Goal: Task Accomplishment & Management: Complete application form

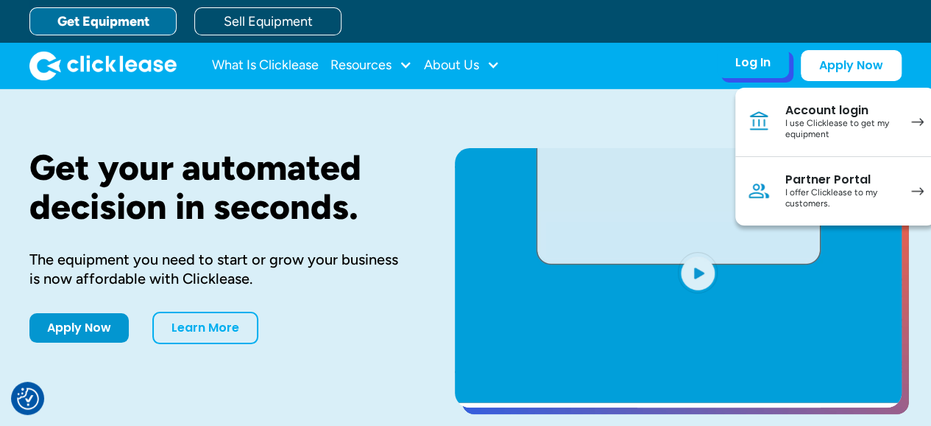
click at [797, 114] on div "Account login" at bounding box center [841, 110] width 111 height 15
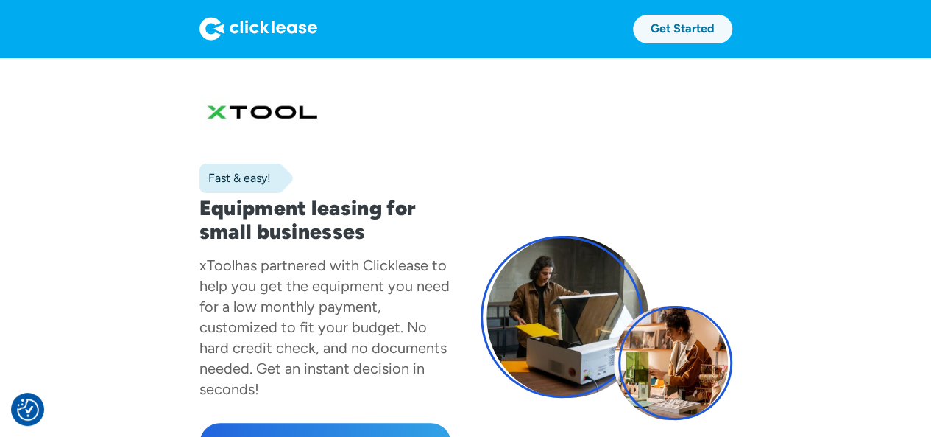
click at [704, 42] on link "Get Started" at bounding box center [682, 29] width 99 height 29
click at [677, 33] on link "Get Started" at bounding box center [682, 29] width 99 height 29
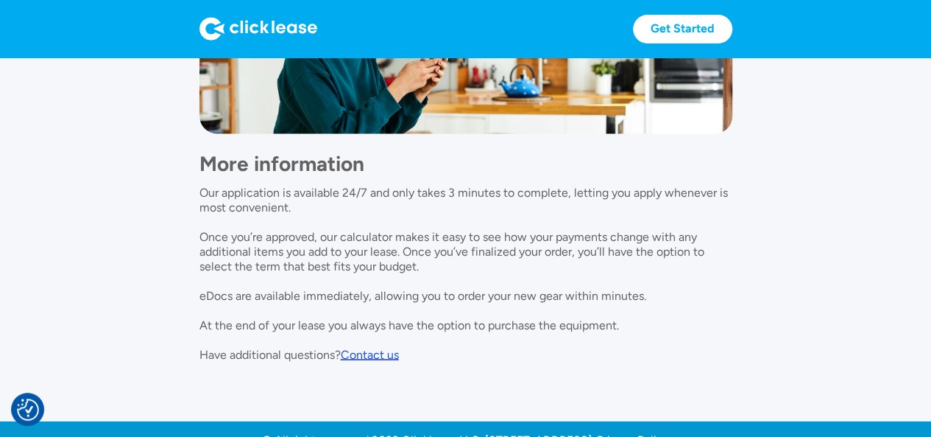
scroll to position [1416, 0]
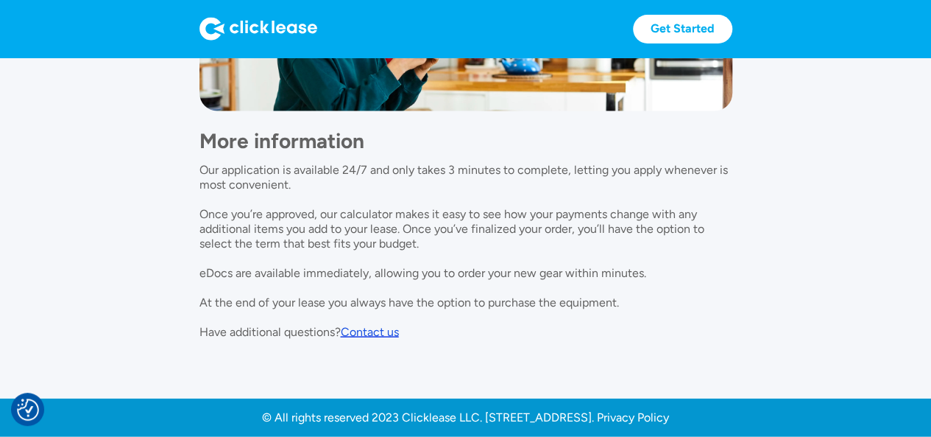
click at [357, 335] on div "Contact us" at bounding box center [370, 332] width 58 height 14
click at [359, 329] on div "Contact us" at bounding box center [370, 332] width 58 height 14
click at [358, 331] on div "Contact us" at bounding box center [370, 332] width 58 height 14
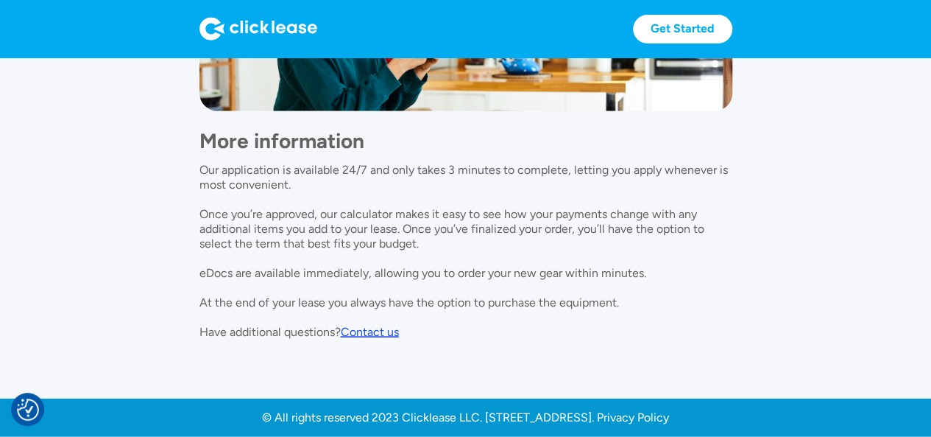
click at [579, 324] on div "More information Our application is available 24/7 and only takes 3 minutes to …" at bounding box center [466, 225] width 533 height 228
click at [359, 333] on div "Contact us" at bounding box center [370, 332] width 58 height 14
click at [365, 328] on div "Contact us" at bounding box center [370, 332] width 58 height 14
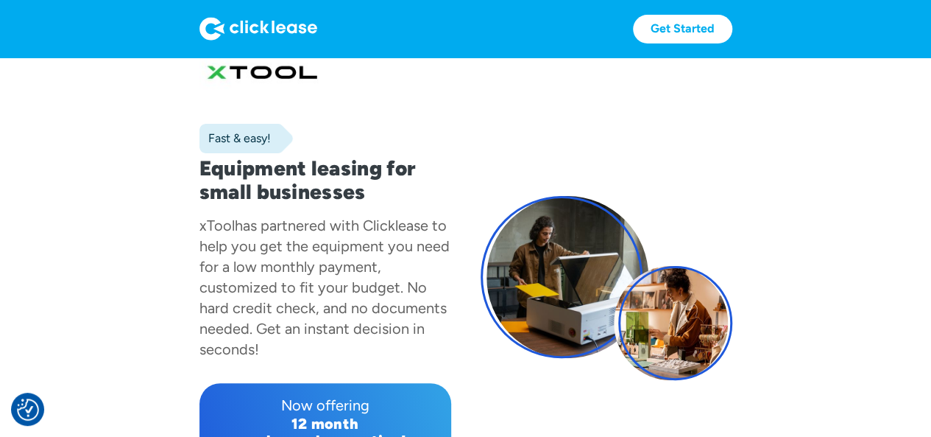
scroll to position [0, 0]
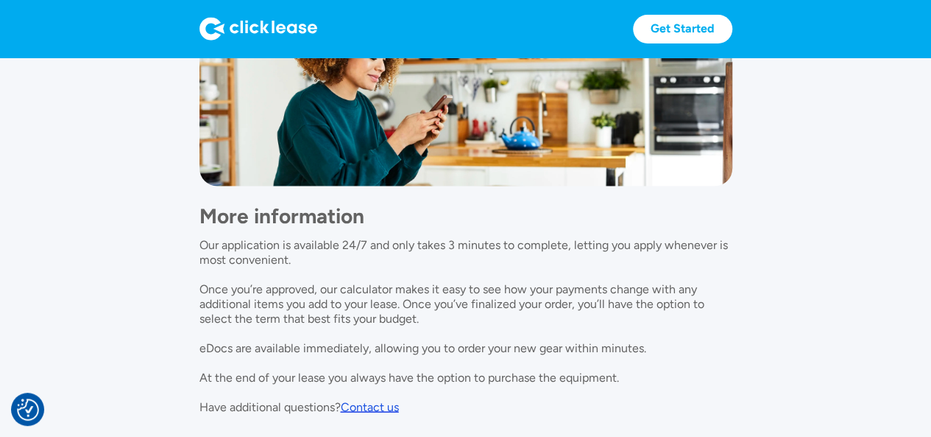
scroll to position [1416, 0]
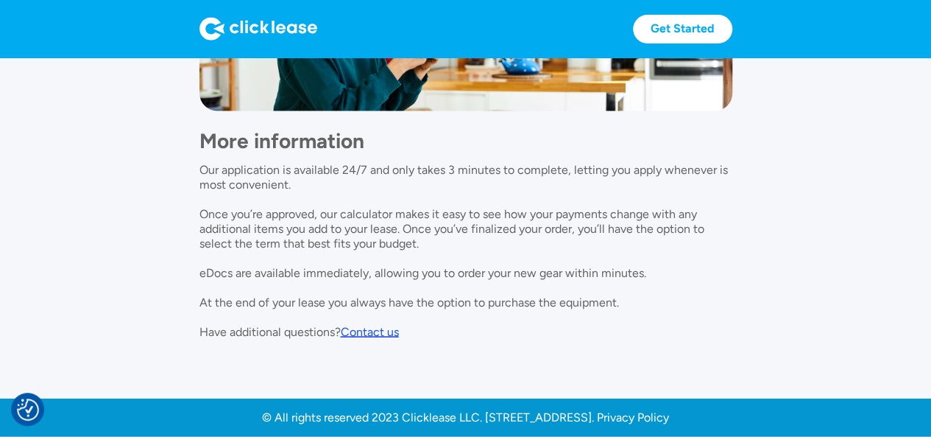
click at [372, 332] on div "Contact us" at bounding box center [370, 332] width 58 height 14
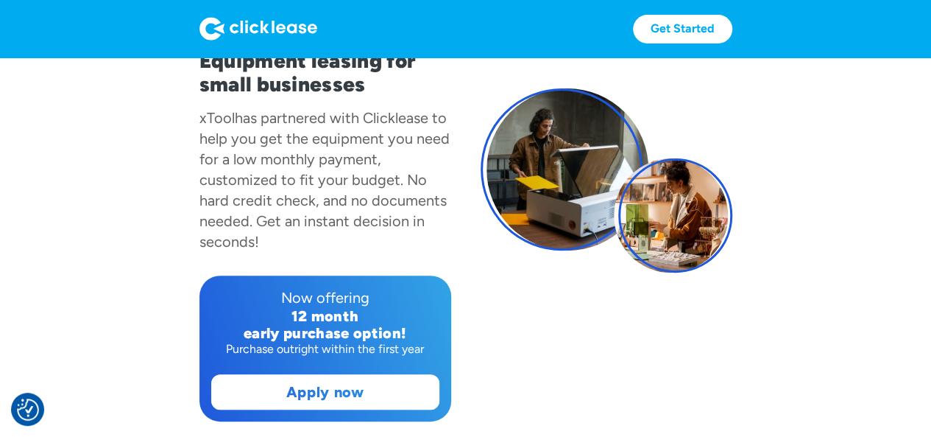
scroll to position [294, 0]
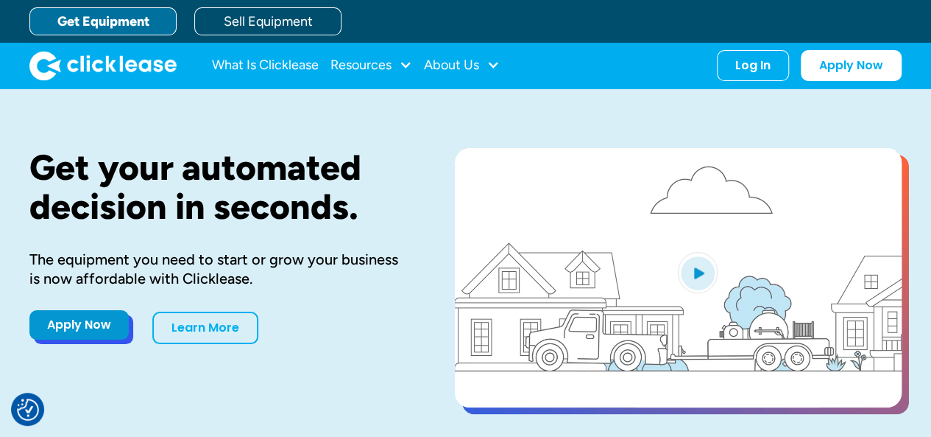
click at [111, 332] on link "Apply Now" at bounding box center [78, 324] width 99 height 29
